Goal: Information Seeking & Learning: Understand process/instructions

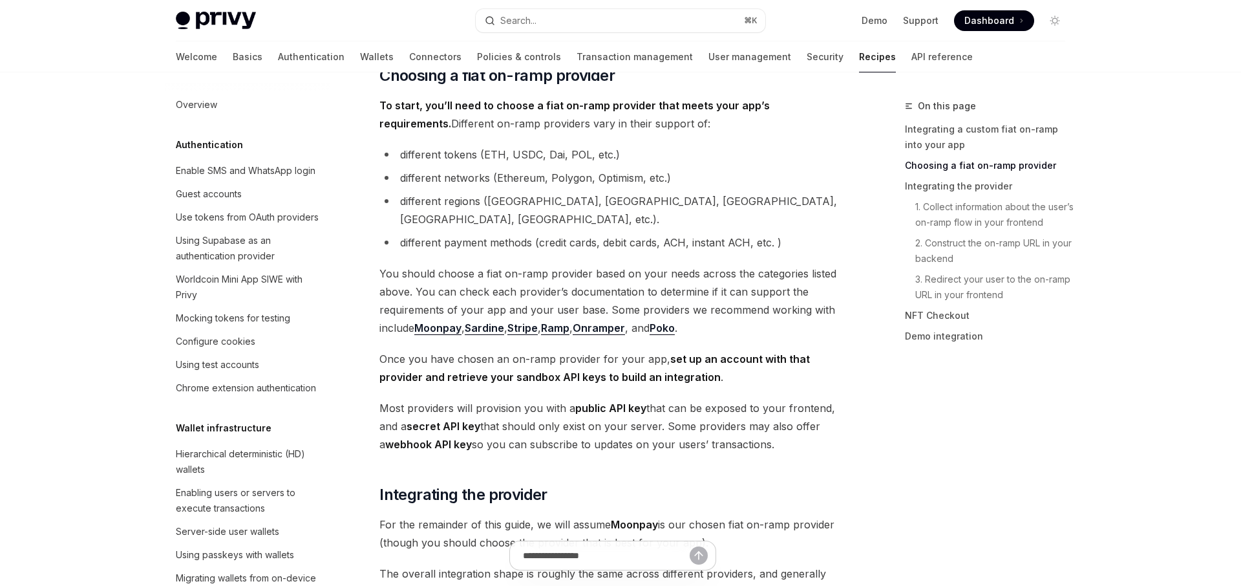
scroll to position [924, 0]
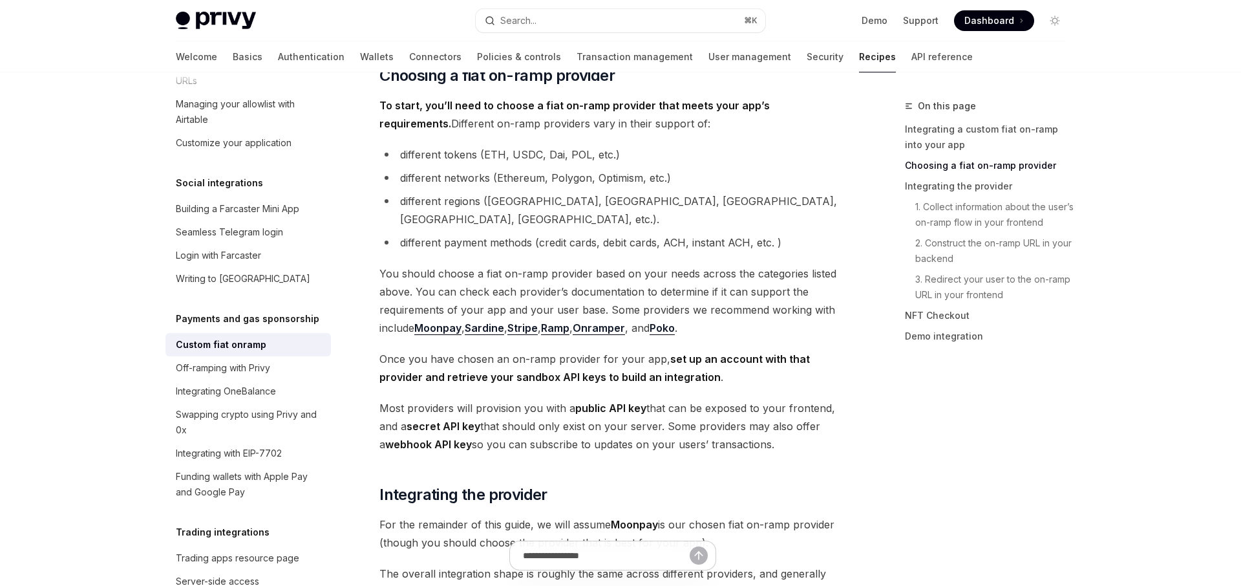
type textarea "*"
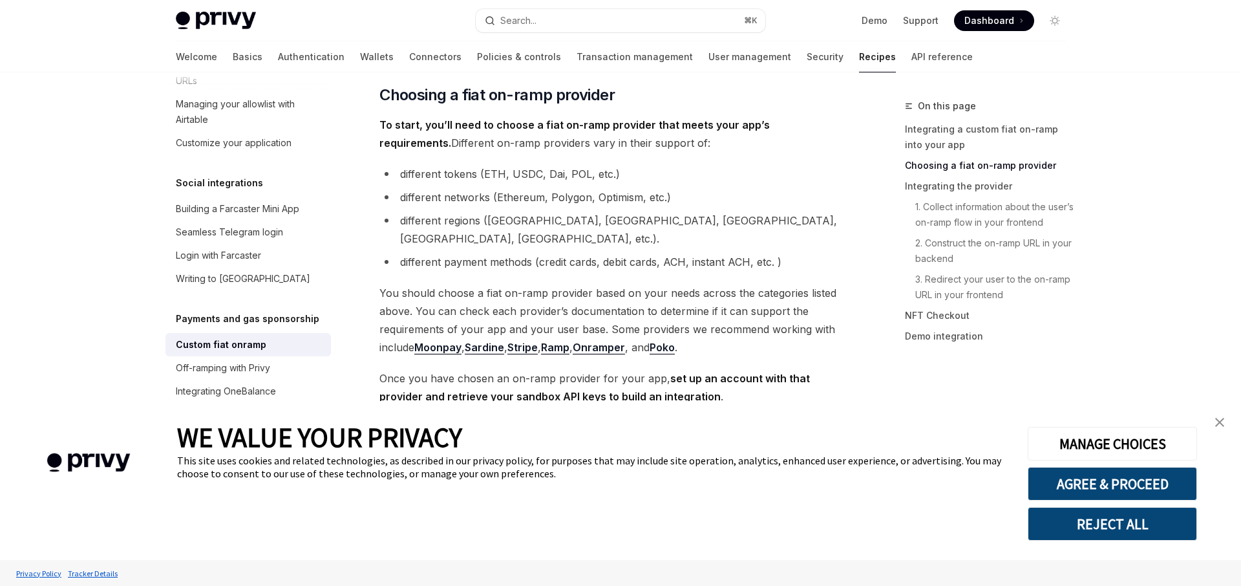
scroll to position [421, 0]
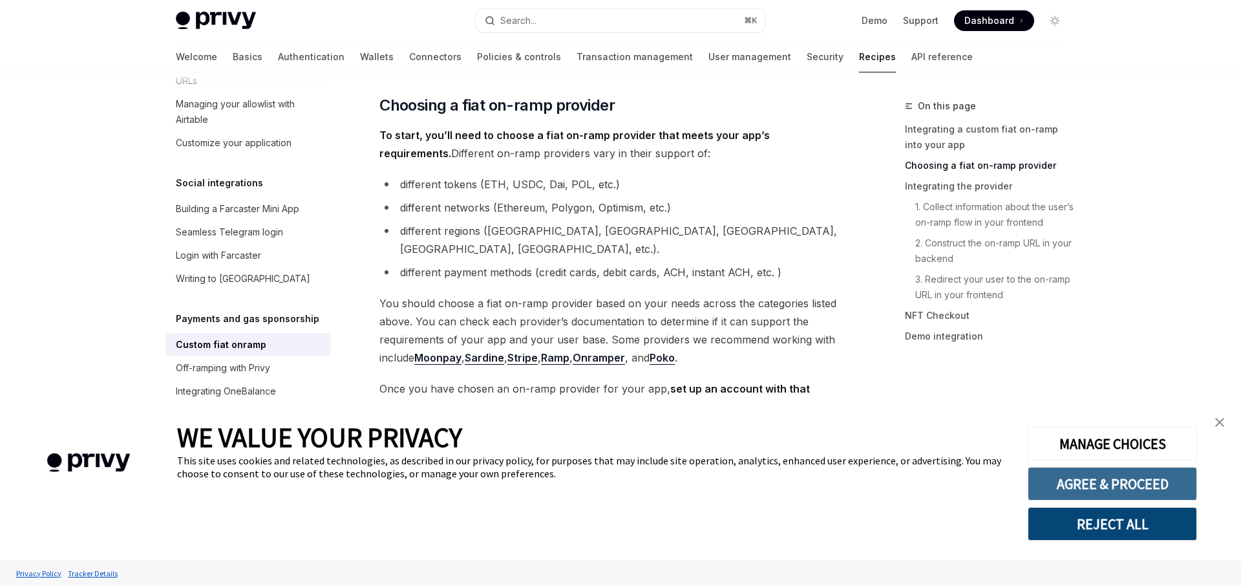
click at [1162, 482] on button "AGREE & PROCEED" at bounding box center [1112, 484] width 169 height 34
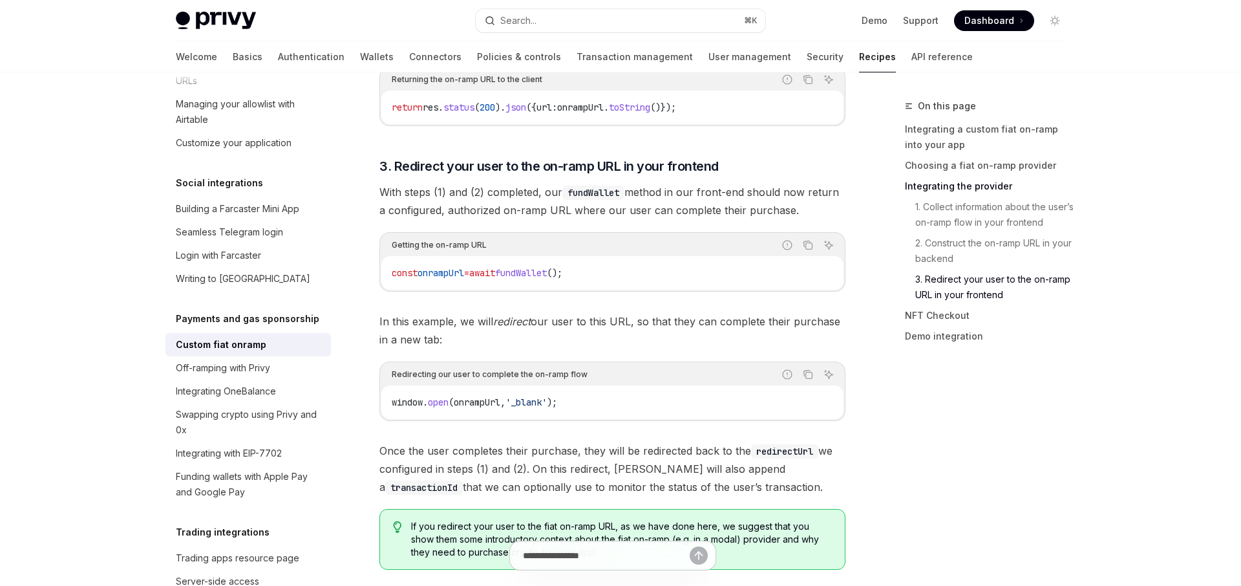
scroll to position [3772, 0]
click at [1018, 220] on link "1. Collect information about the user’s on-ramp flow in your frontend" at bounding box center [990, 215] width 171 height 36
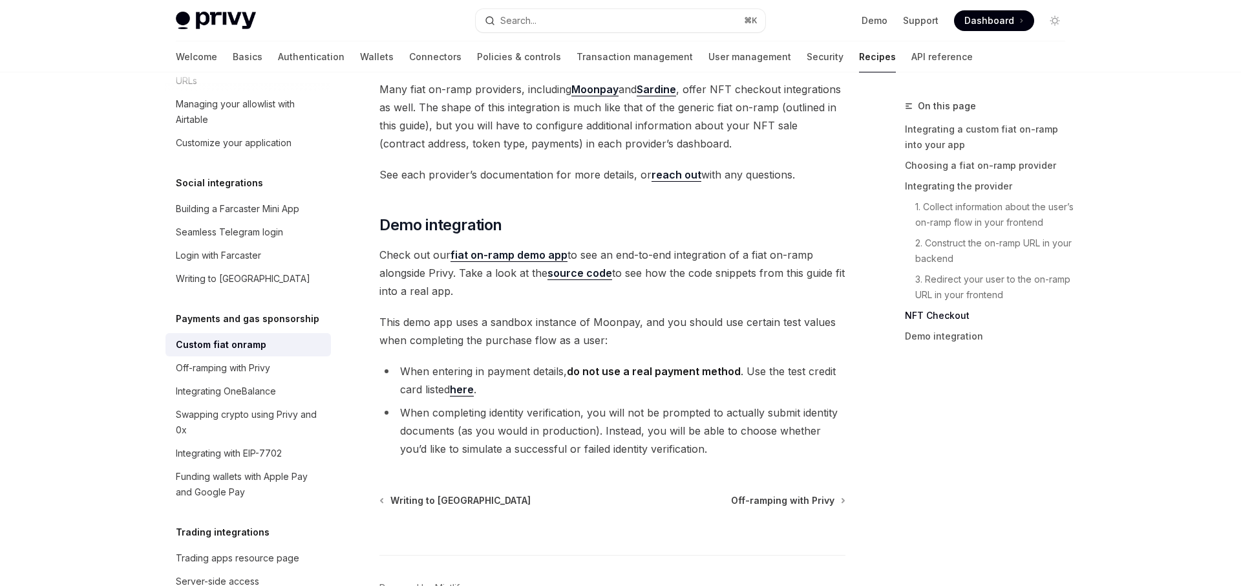
scroll to position [4714, 0]
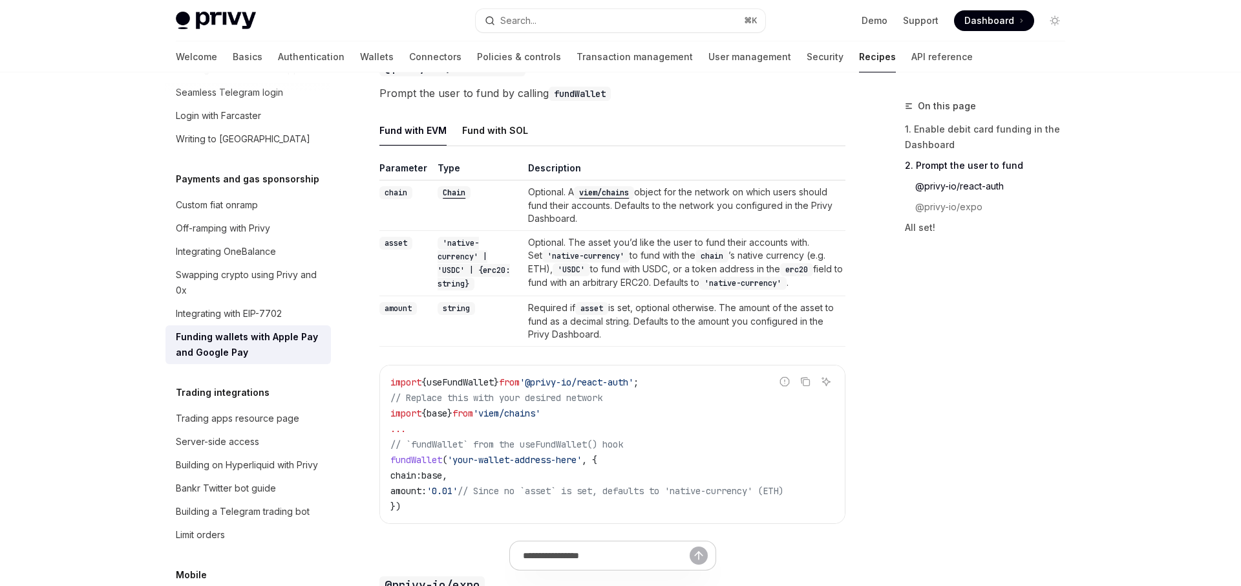
scroll to position [939, 0]
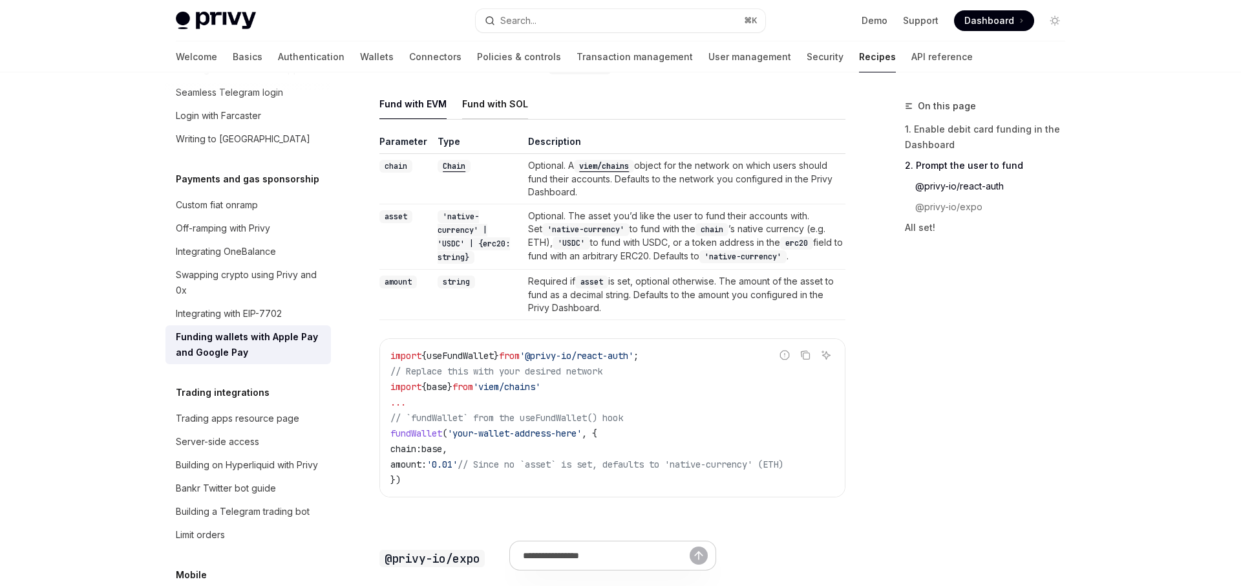
click at [479, 116] on div "Fund with SOL" at bounding box center [495, 104] width 66 height 30
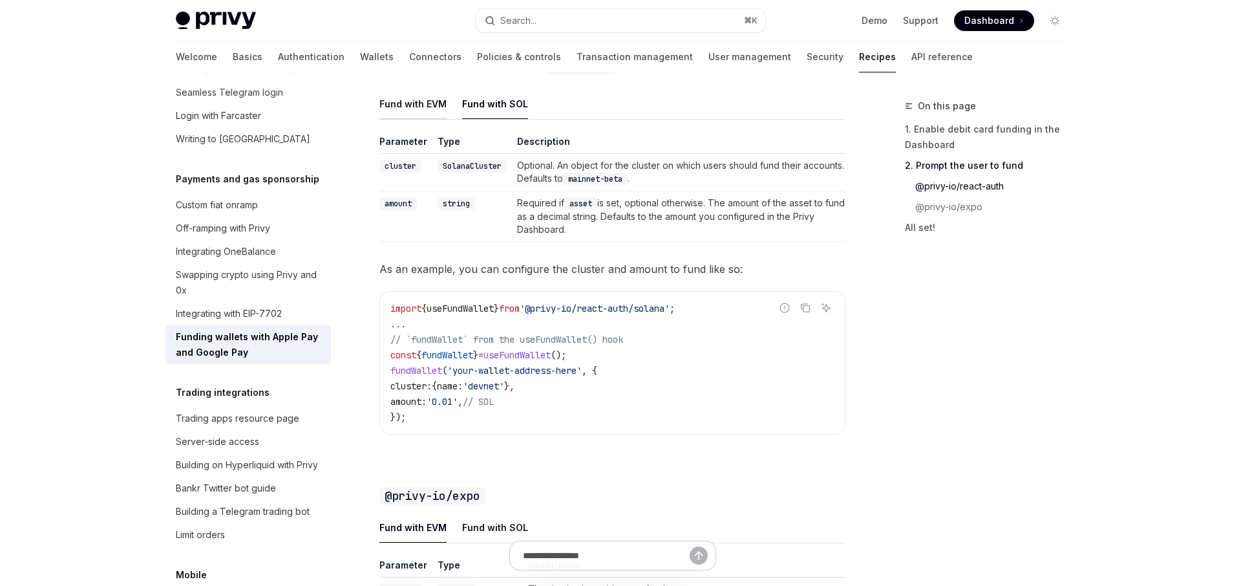
click at [418, 113] on div "Fund with EVM" at bounding box center [413, 104] width 67 height 30
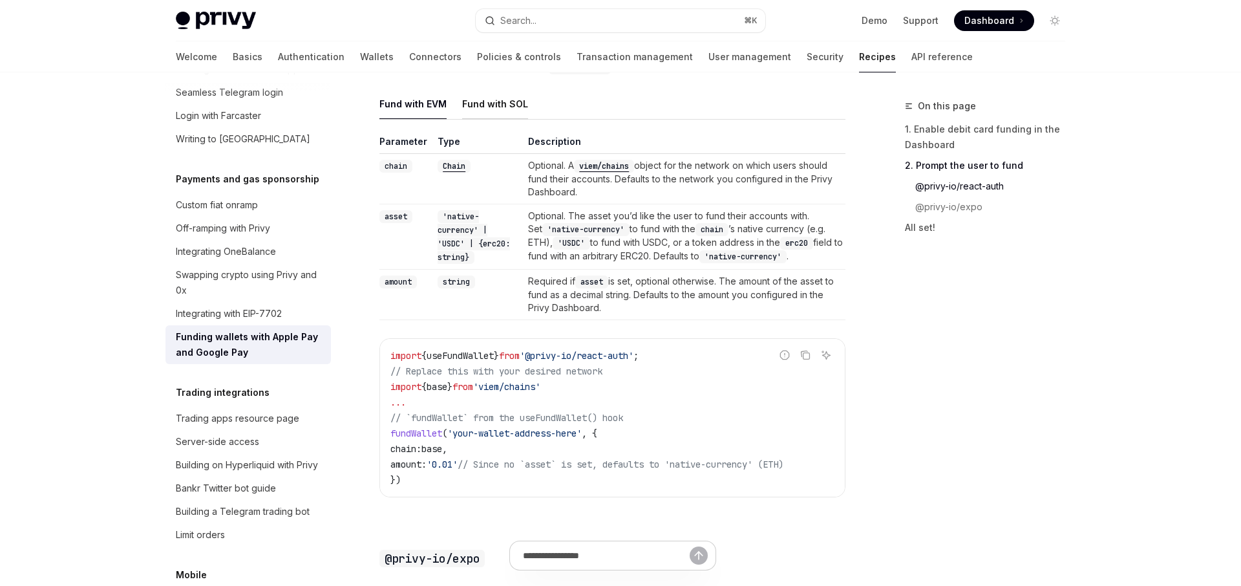
click at [493, 118] on div "Fund with SOL" at bounding box center [495, 104] width 66 height 30
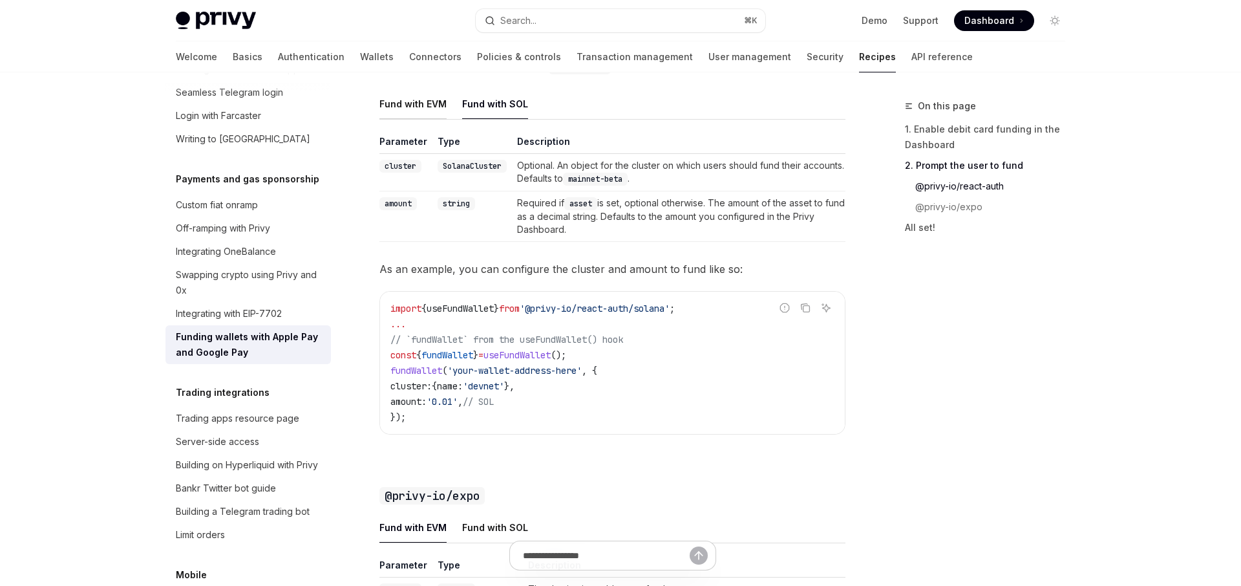
click at [396, 119] on div "Fund with EVM" at bounding box center [413, 104] width 67 height 30
type textarea "*"
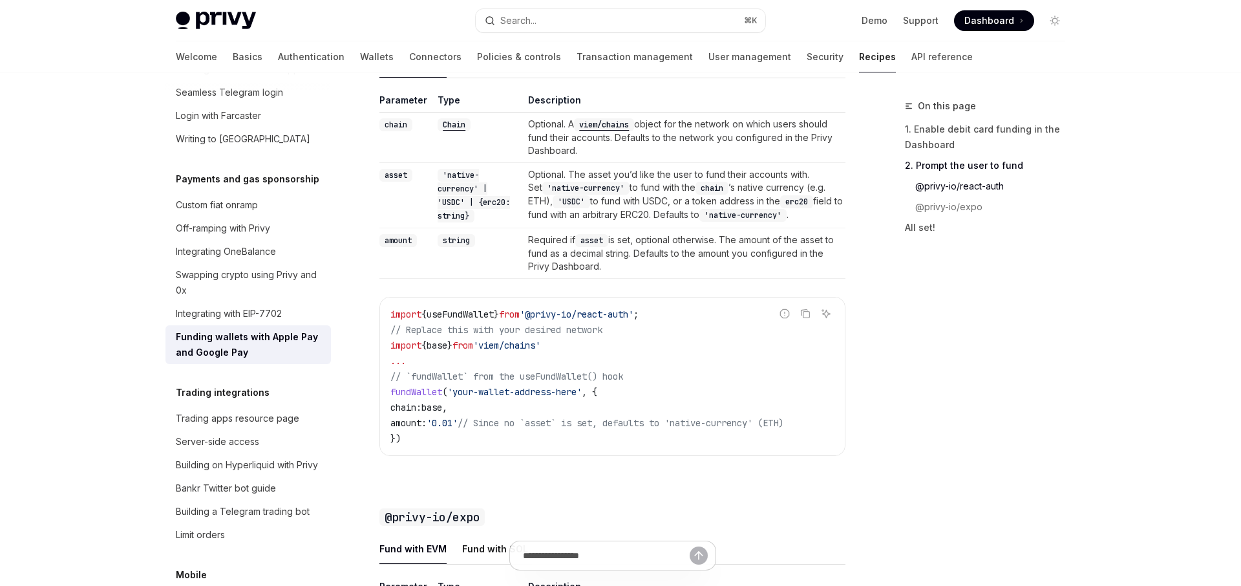
scroll to position [979, 0]
